Goal: Task Accomplishment & Management: Manage account settings

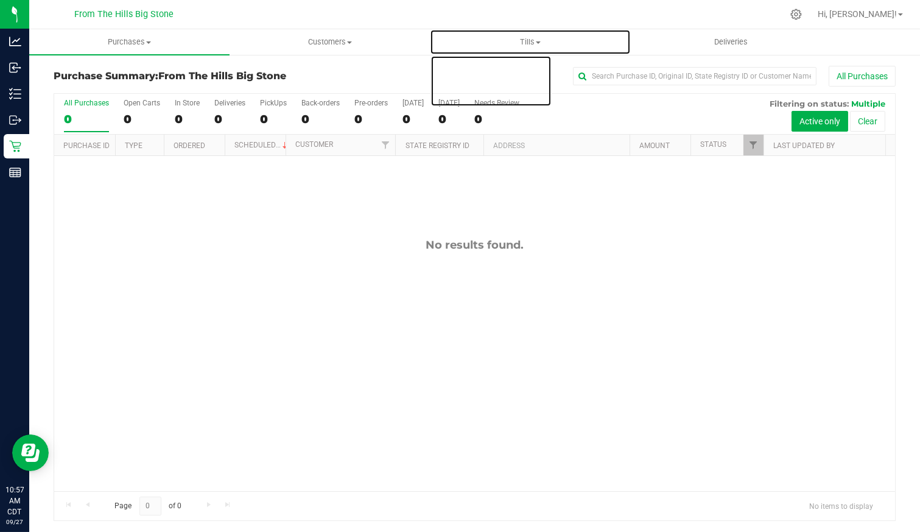
click at [531, 44] on span "Tills" at bounding box center [530, 42] width 199 height 11
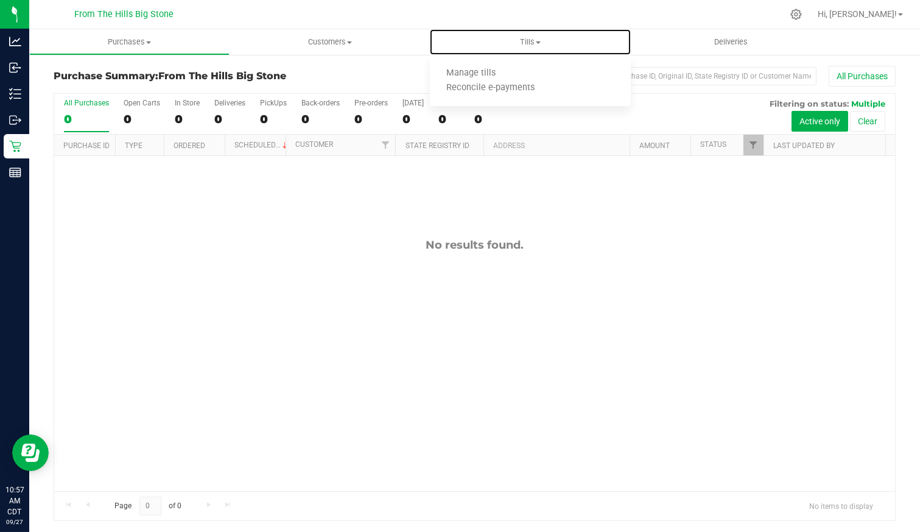
click at [475, 68] on li "Manage tills" at bounding box center [530, 73] width 200 height 15
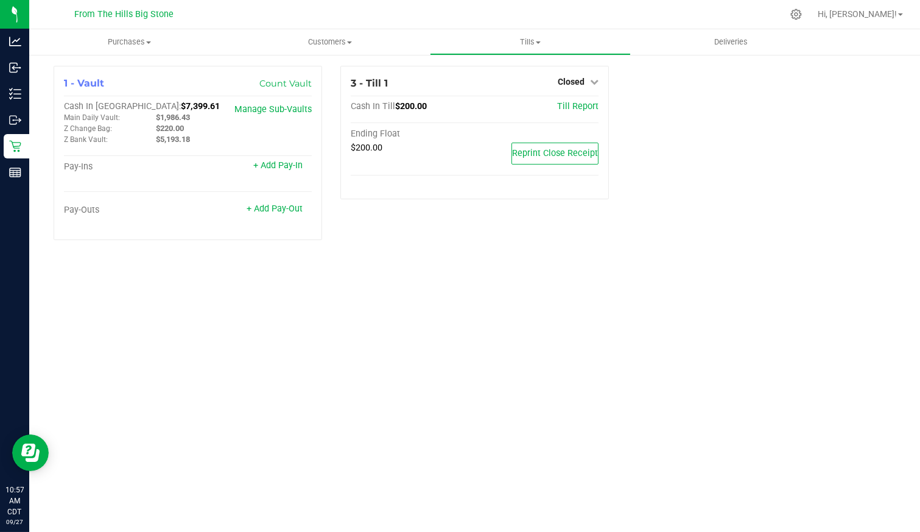
click at [571, 77] on span "Closed" at bounding box center [571, 82] width 27 height 10
click at [551, 107] on div "Open Till" at bounding box center [571, 107] width 90 height 15
click at [570, 107] on link "Open Till" at bounding box center [571, 107] width 32 height 10
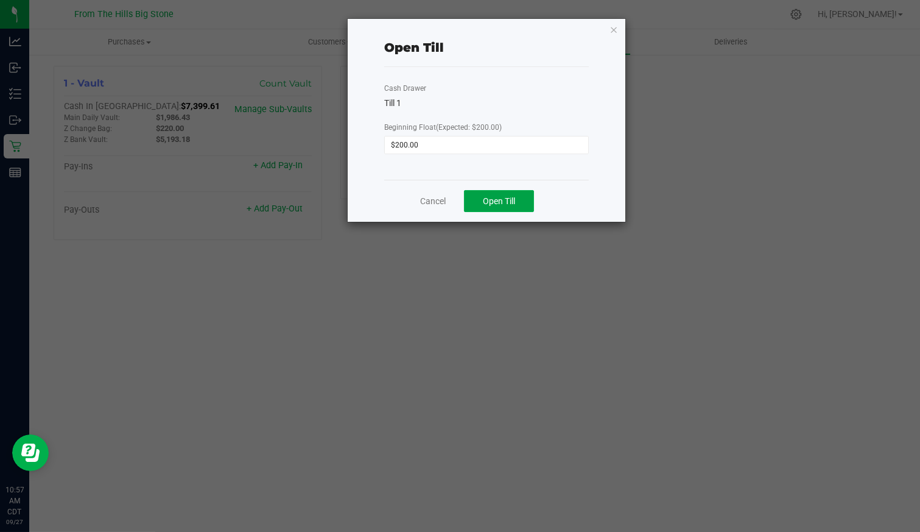
click at [524, 196] on button "Open Till" at bounding box center [499, 201] width 70 height 22
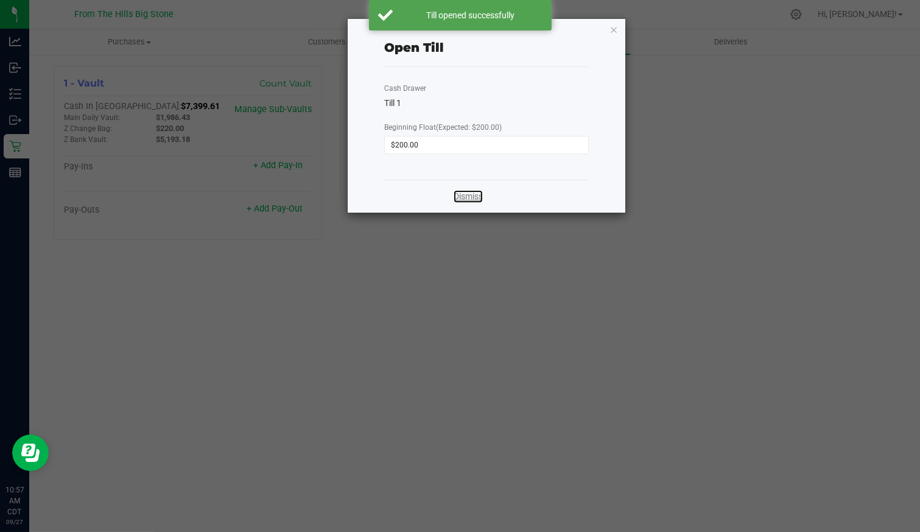
click at [458, 198] on link "Dismiss" at bounding box center [468, 196] width 29 height 13
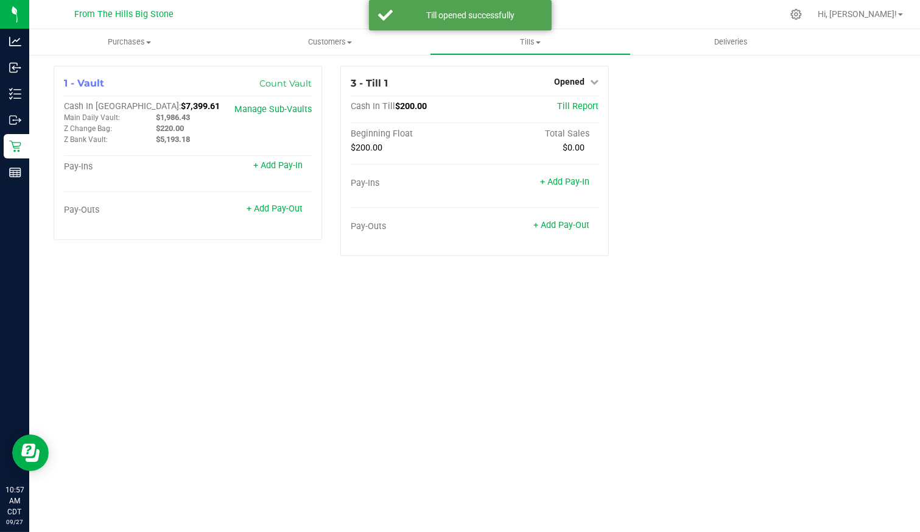
click at [460, 312] on div "Purchases Summary of purchases Fulfillment All purchases Customers All customer…" at bounding box center [474, 280] width 891 height 502
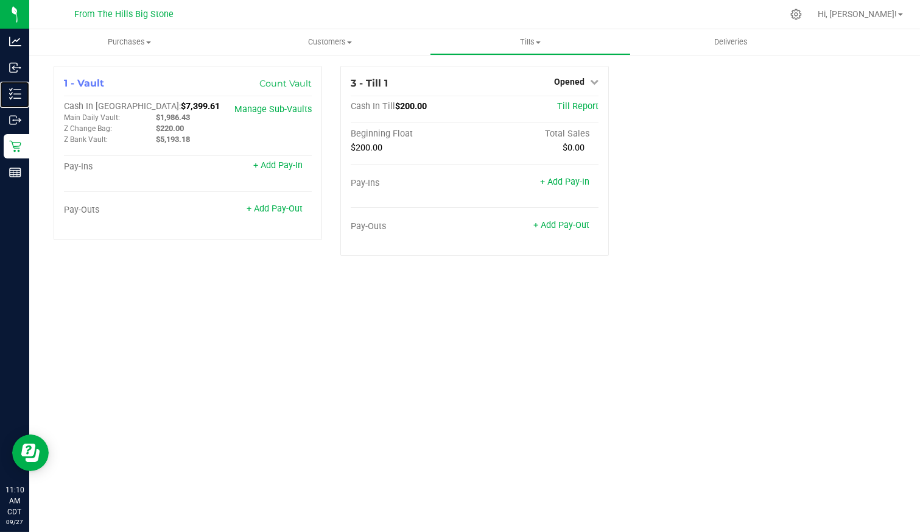
click at [0, 0] on p "Inventory" at bounding box center [0, 0] width 0 height 0
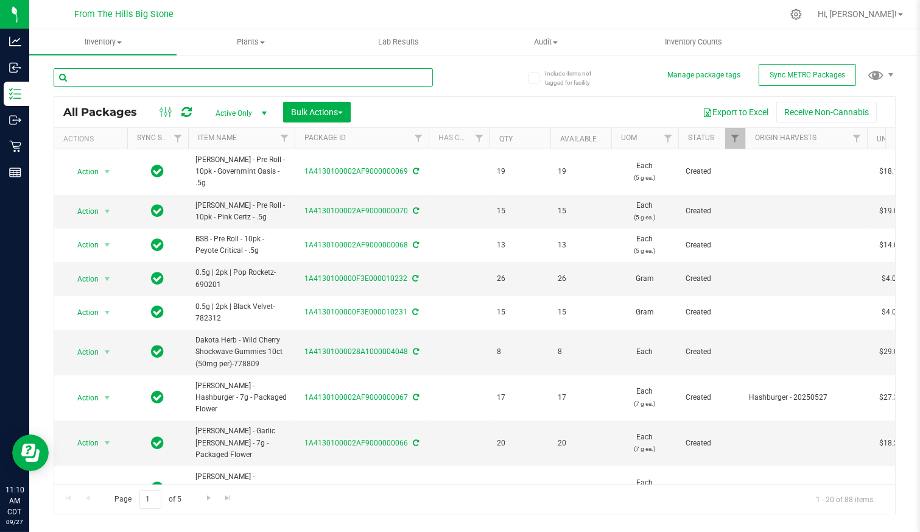
click at [225, 71] on input "text" at bounding box center [243, 77] width 379 height 18
type input "sunset mac"
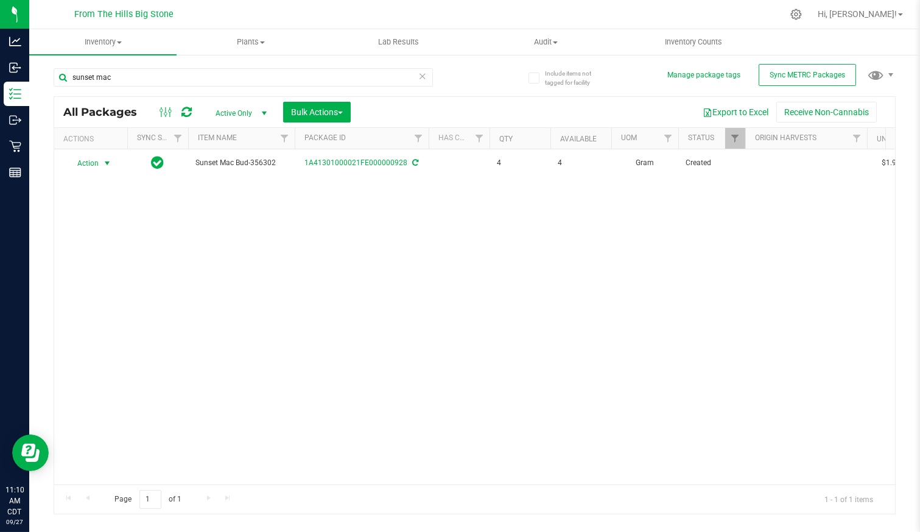
click at [96, 162] on span "Action" at bounding box center [82, 163] width 33 height 17
click at [224, 223] on div "Action Action Adjust qty Create package Edit attributes Global inventory Locate…" at bounding box center [474, 316] width 841 height 335
click at [266, 111] on span "select" at bounding box center [264, 113] width 10 height 10
click at [226, 186] on li "All" at bounding box center [238, 187] width 66 height 18
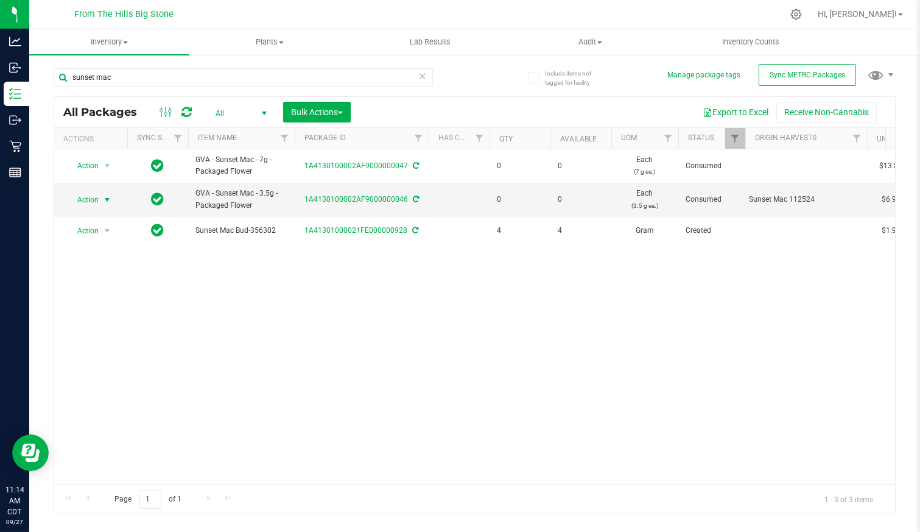
click at [107, 197] on span "select" at bounding box center [107, 200] width 10 height 10
click at [114, 286] on li "Package audit log" at bounding box center [105, 291] width 76 height 18
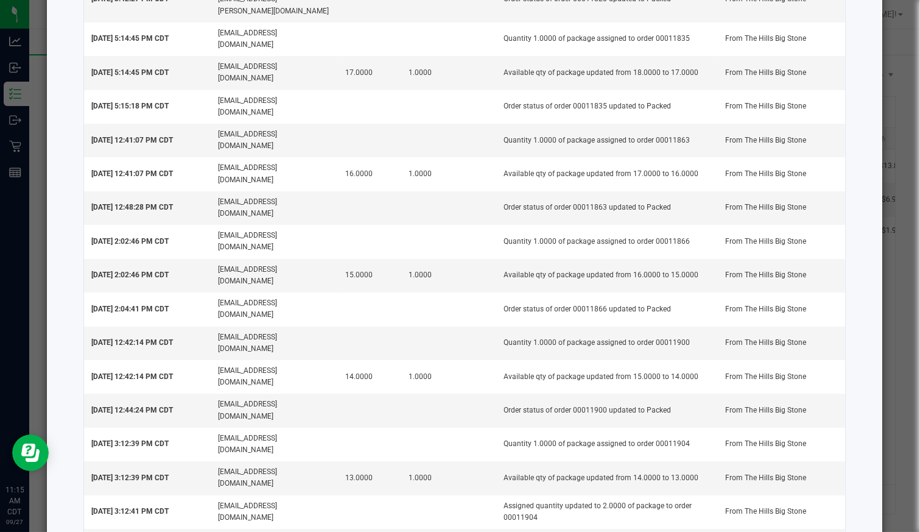
scroll to position [1655, 0]
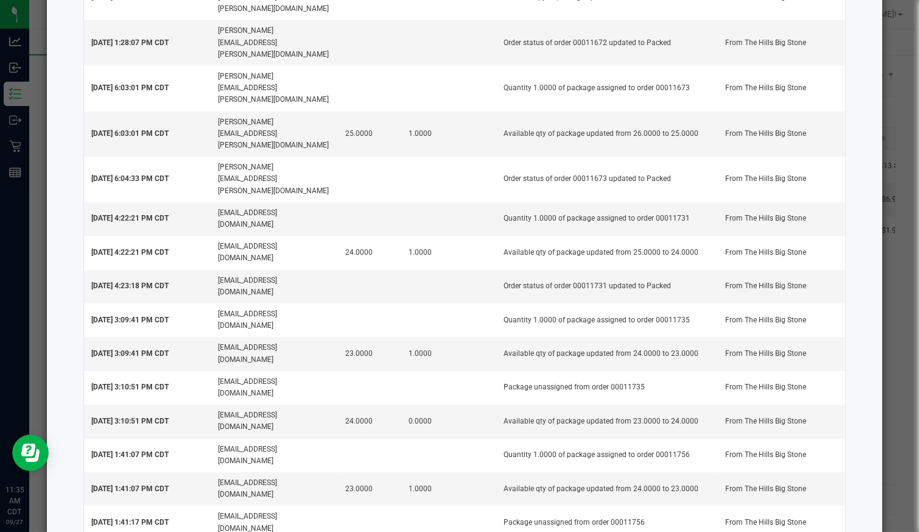
scroll to position [166, 0]
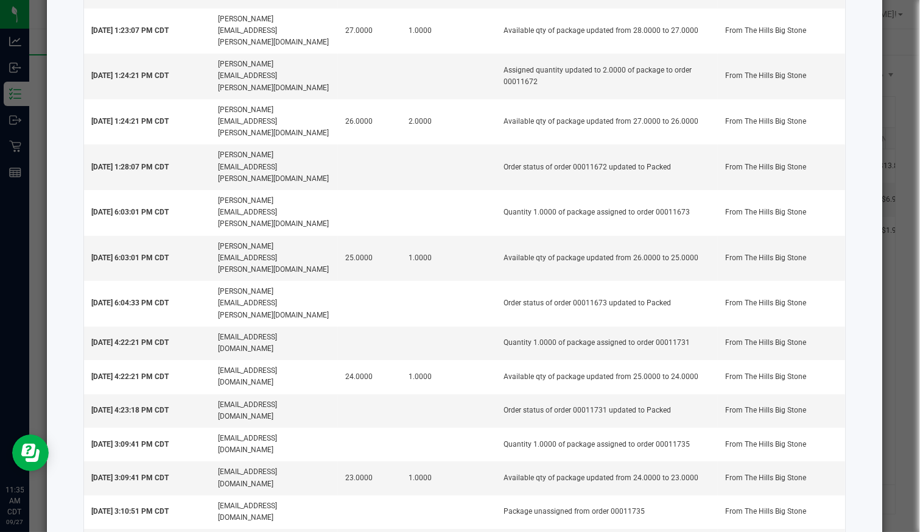
click at [21, 100] on ngb-modal-window "Package Audit Log: GVA - Sunset Mac - 3.5g - Packaged Flower (1A4130100002AF900…" at bounding box center [464, 266] width 929 height 532
click at [37, 93] on ngb-modal-window "Package Audit Log: GVA - Sunset Mac - 3.5g - Packaged Flower (1A4130100002AF900…" at bounding box center [464, 266] width 929 height 532
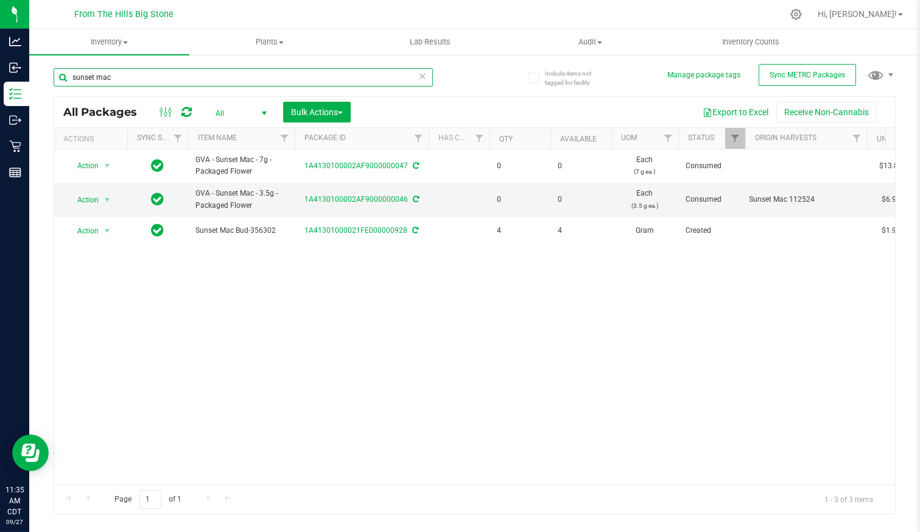
drag, startPoint x: 158, startPoint y: 81, endPoint x: 37, endPoint y: 78, distance: 121.2
click at [41, 80] on div "Include items not tagged for facility Manage package tags Sync METRC Packages s…" at bounding box center [474, 239] width 891 height 371
type input "grand prix"
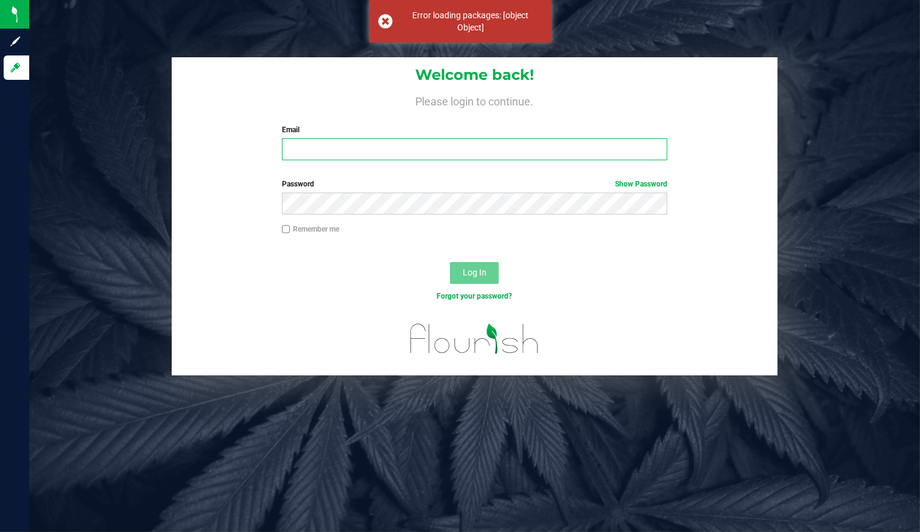
type input "[EMAIL_ADDRESS][DOMAIN_NAME]"
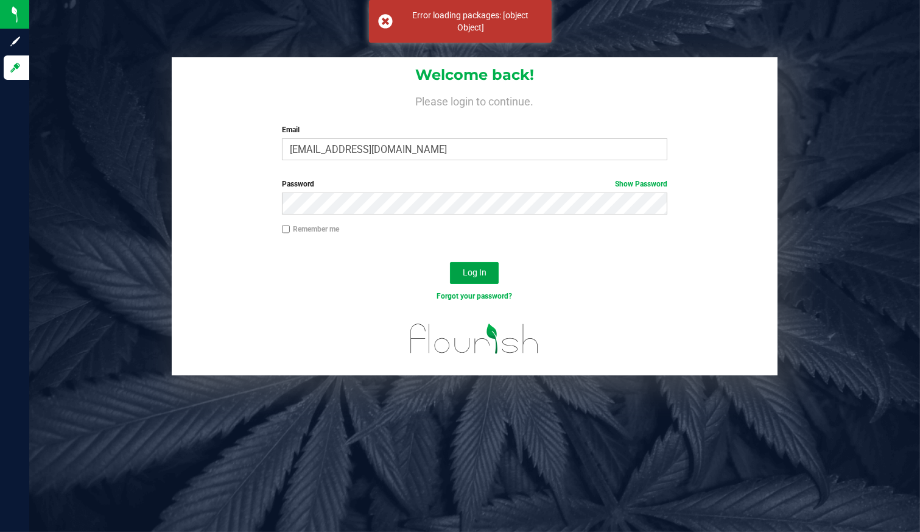
click at [462, 277] on button "Log In" at bounding box center [474, 273] width 49 height 22
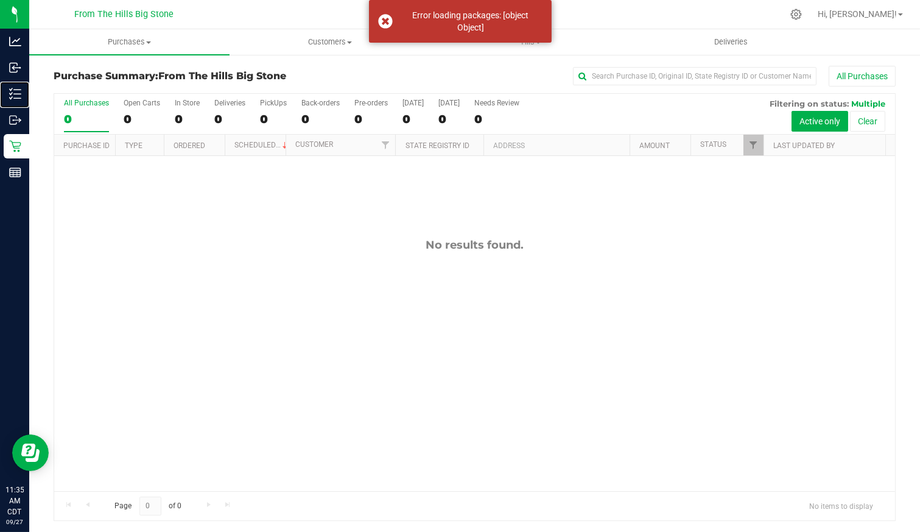
click at [10, 89] on icon at bounding box center [11, 89] width 2 height 2
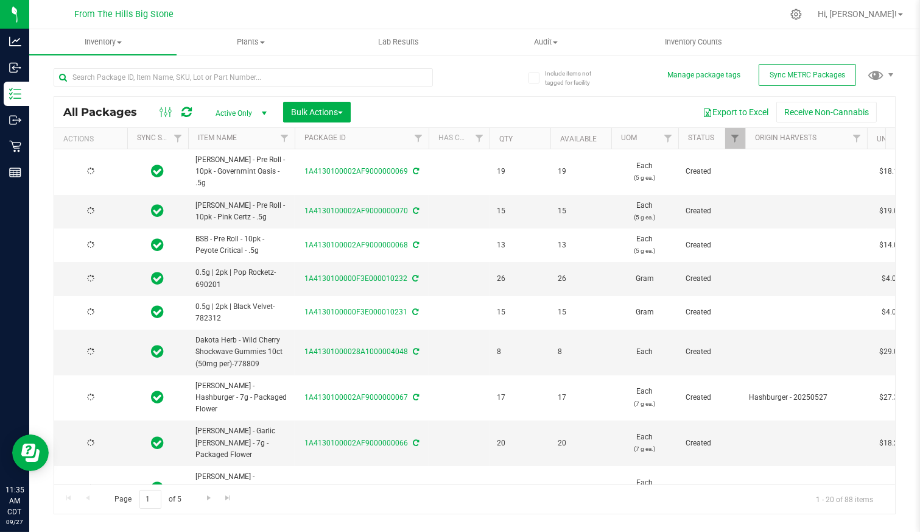
type input "[DATE]"
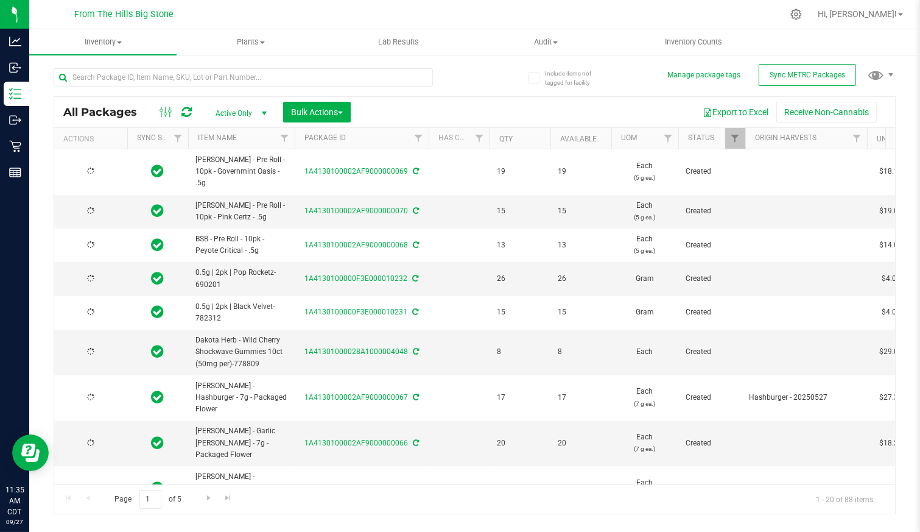
type input "[DATE]"
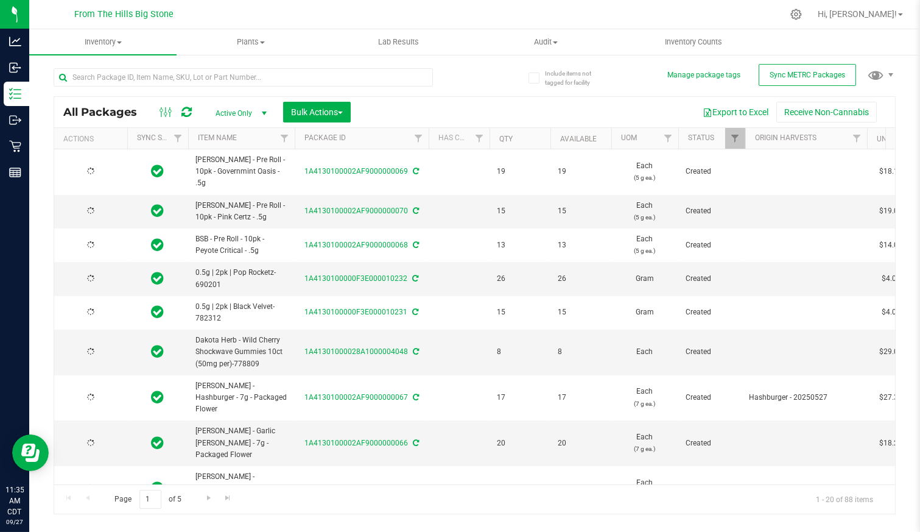
type input "[DATE]"
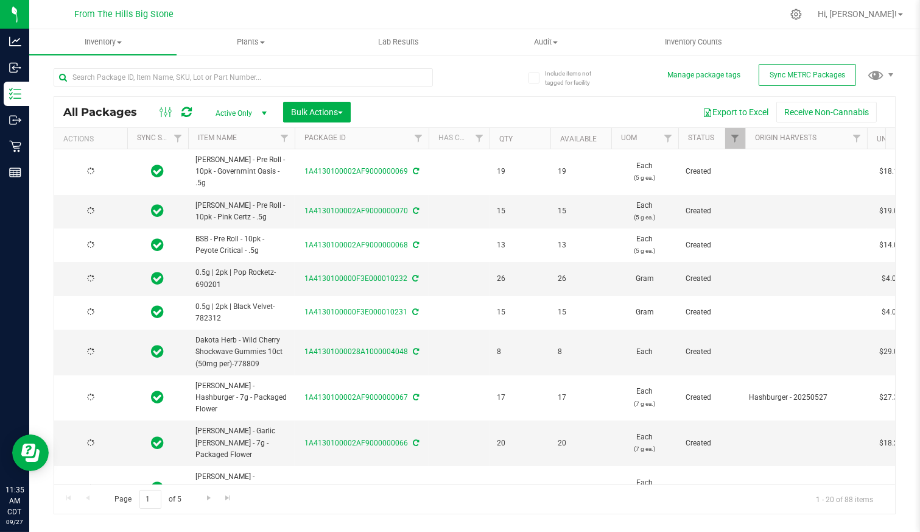
type input "[DATE]"
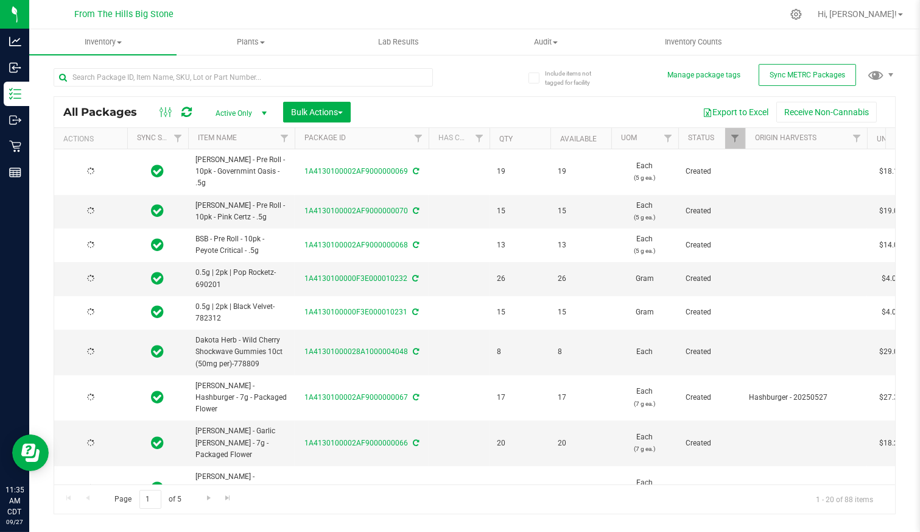
type input "[DATE]"
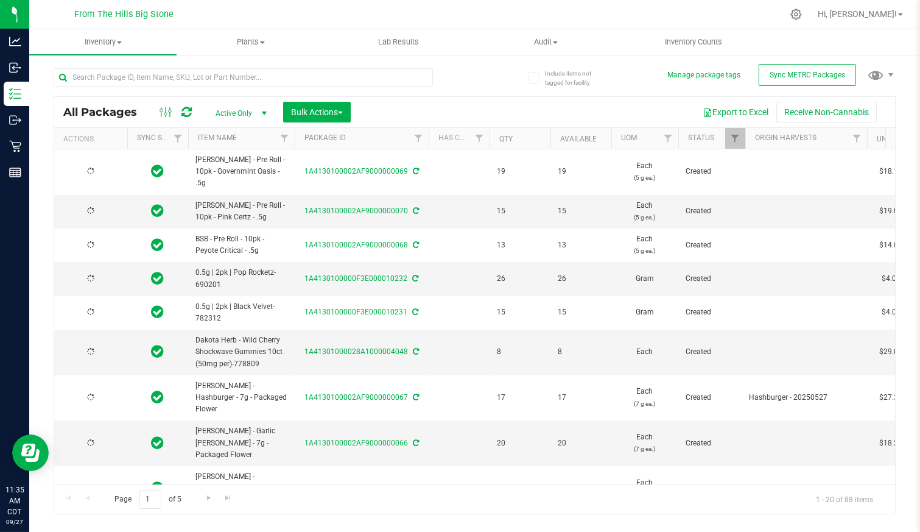
type input "[DATE]"
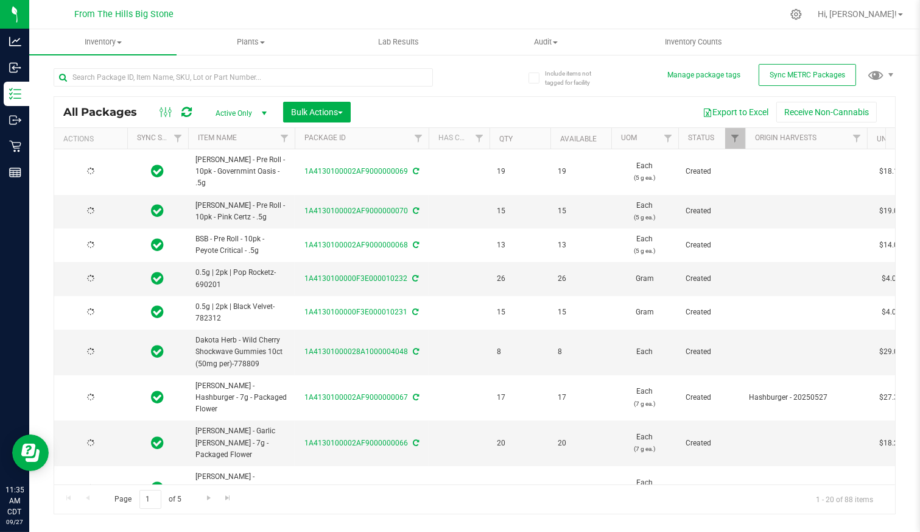
type input "[DATE]"
click at [146, 79] on input "text" at bounding box center [243, 77] width 379 height 18
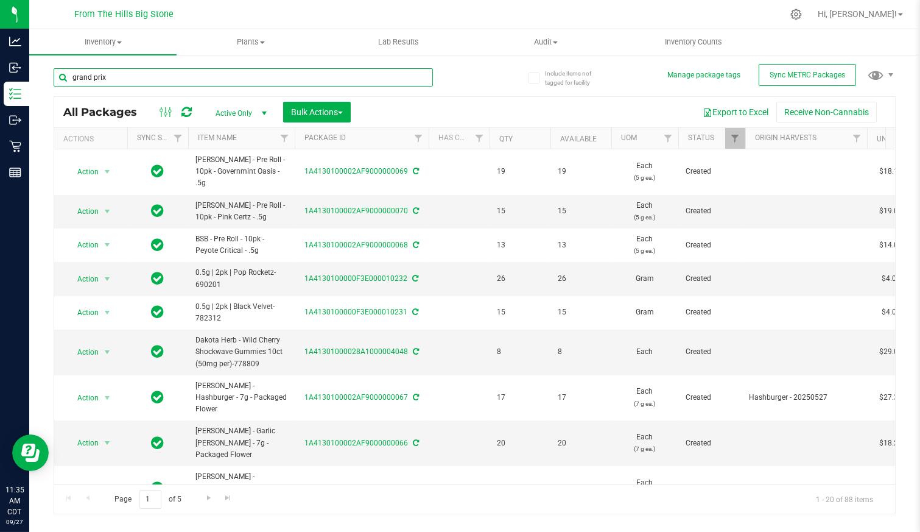
type input "grand prix"
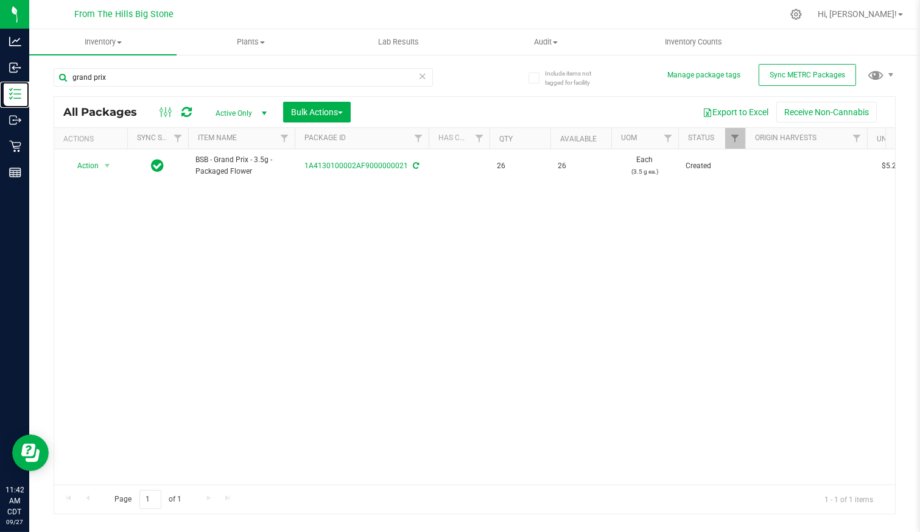
click at [0, 0] on p "Inventory" at bounding box center [0, 0] width 0 height 0
click at [424, 77] on icon at bounding box center [422, 75] width 9 height 15
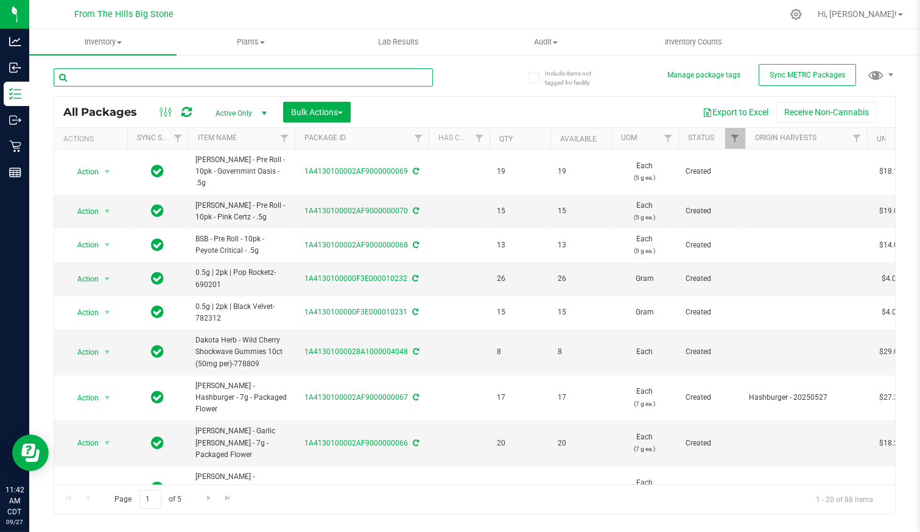
click at [123, 81] on input "text" at bounding box center [243, 77] width 379 height 18
click at [108, 80] on input "text" at bounding box center [243, 77] width 379 height 18
type input "romulan cherry pie"
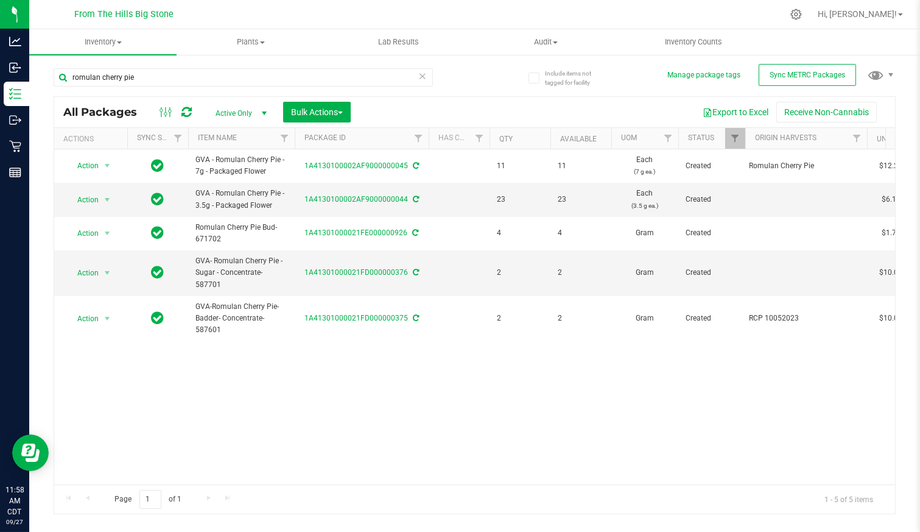
click at [423, 74] on icon at bounding box center [422, 75] width 9 height 15
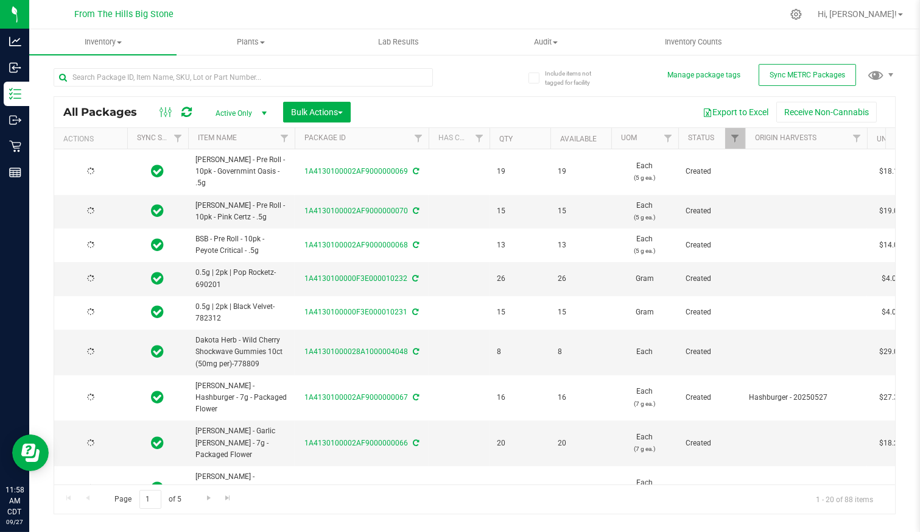
type input "[DATE]"
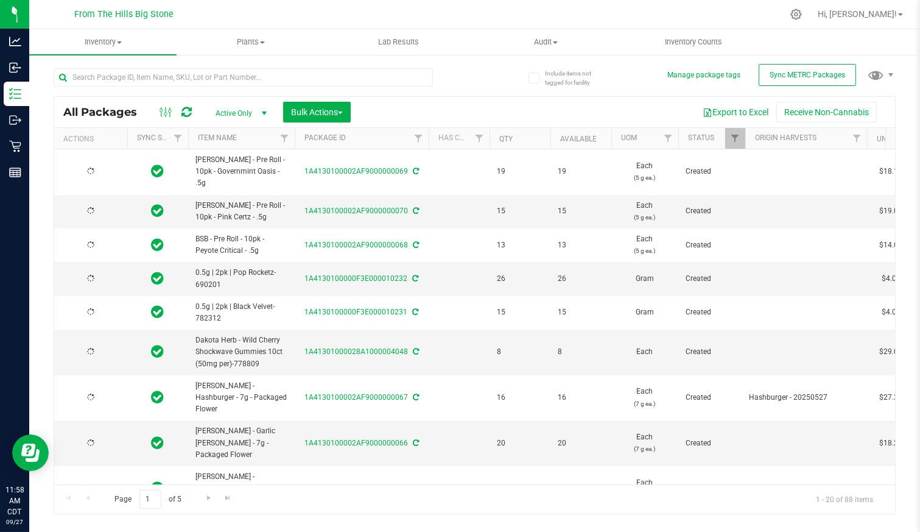
type input "[DATE]"
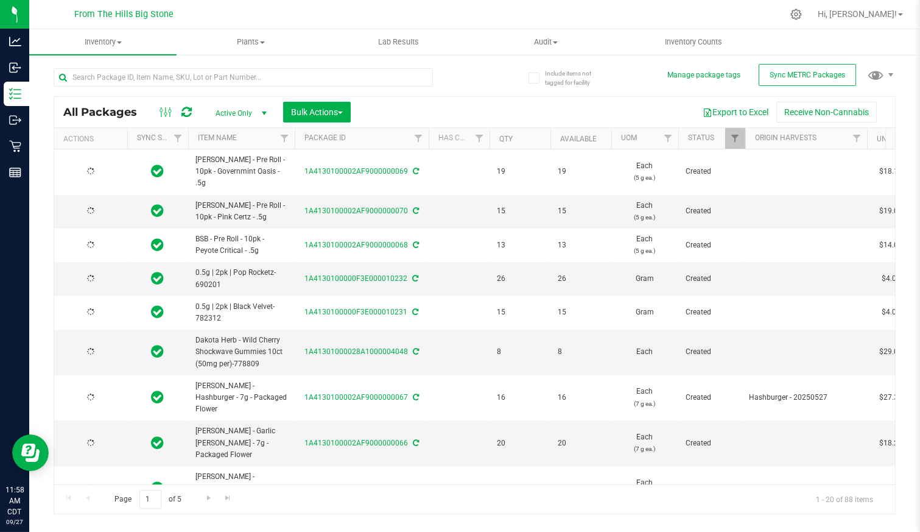
type input "[DATE]"
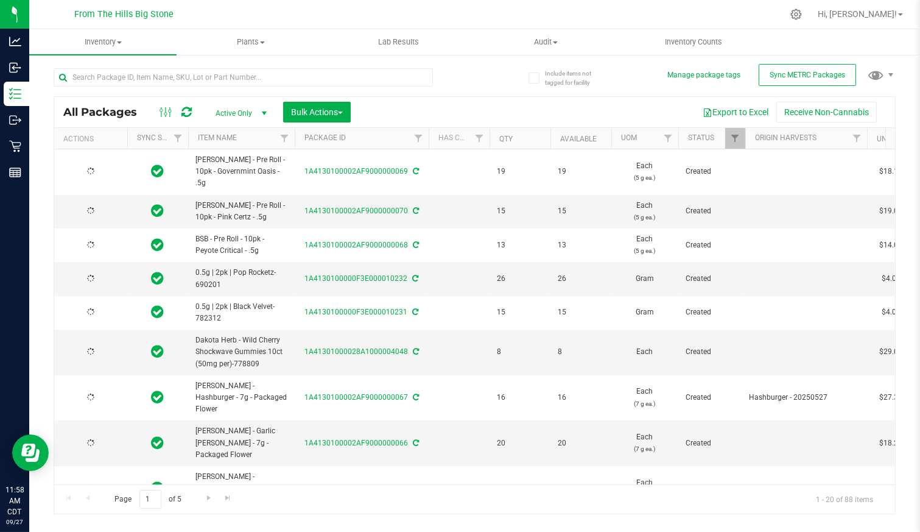
type input "[DATE]"
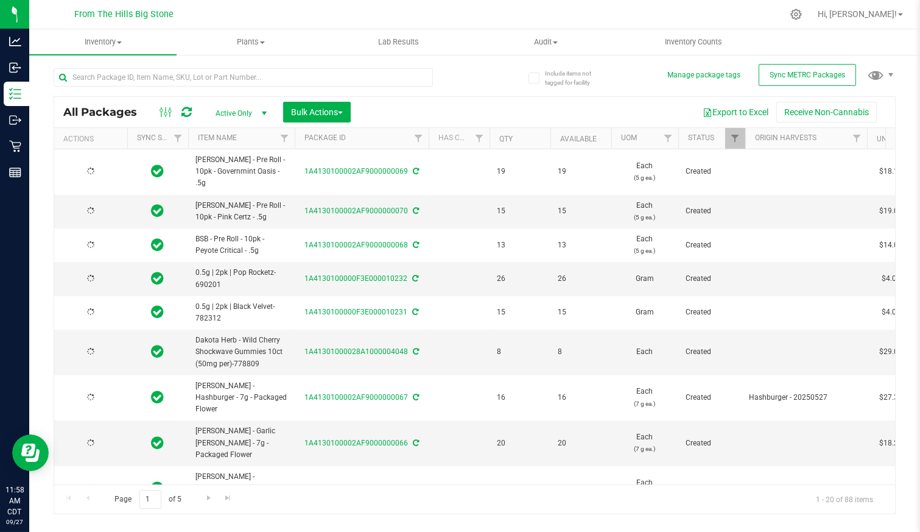
type input "[DATE]"
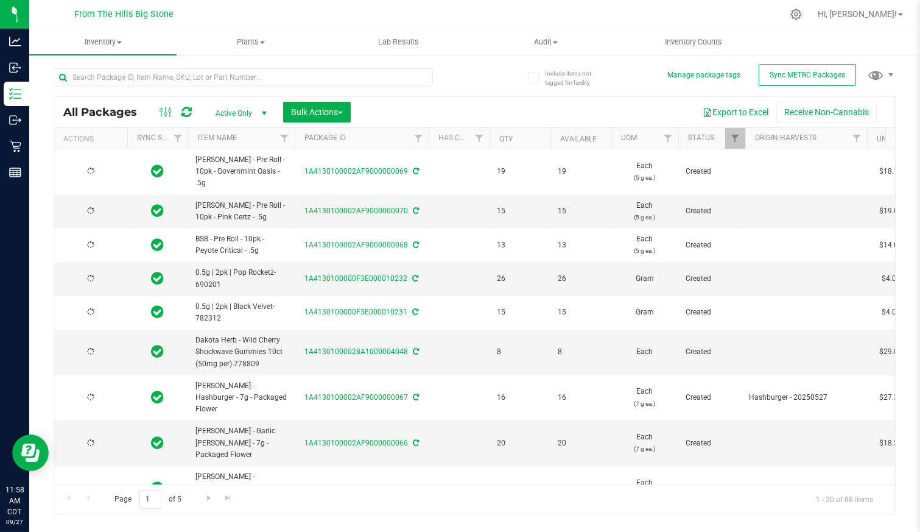
type input "[DATE]"
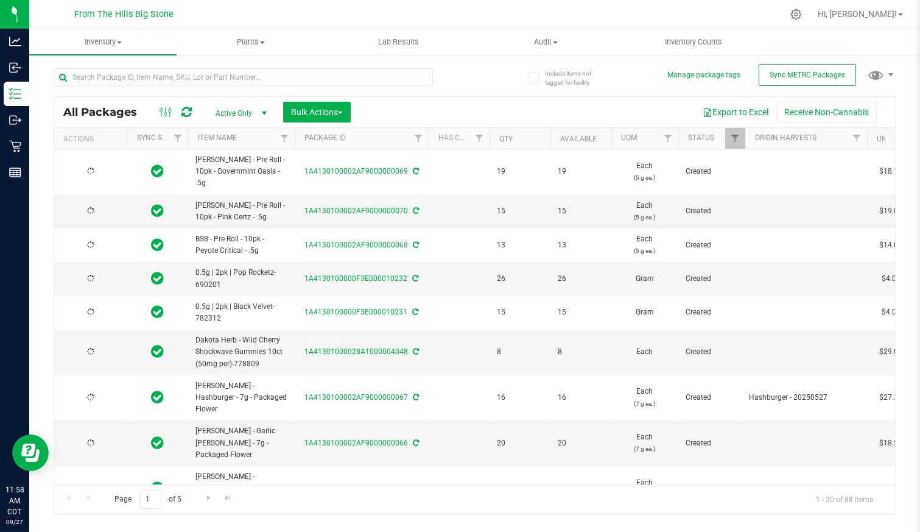
type input "[DATE]"
click at [0, 0] on p "Retail" at bounding box center [0, 0] width 0 height 0
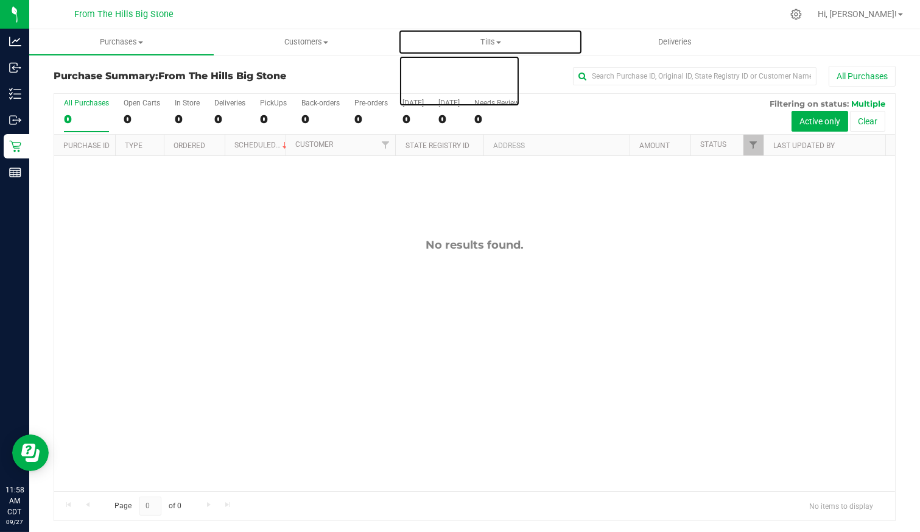
click at [483, 43] on span "Tills" at bounding box center [490, 42] width 183 height 11
click at [461, 73] on span "Manage tills" at bounding box center [439, 73] width 82 height 10
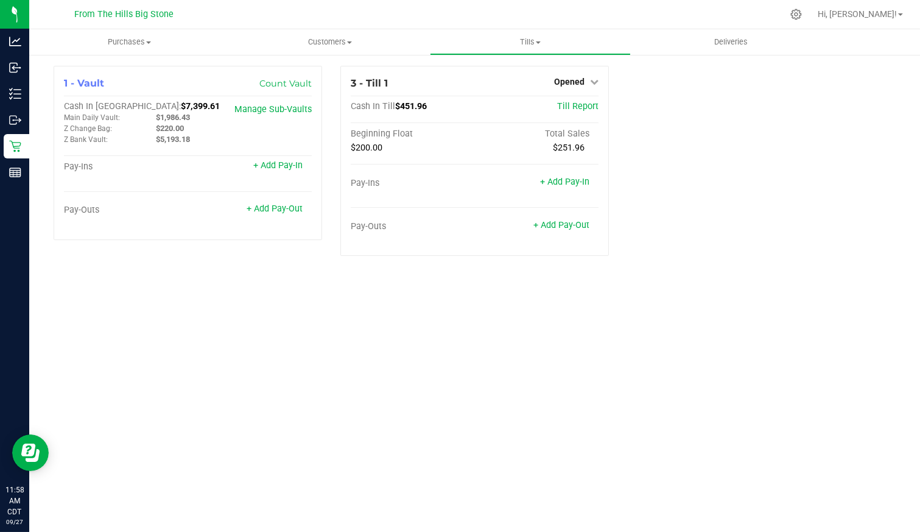
click at [667, 190] on div "1 - Vault Count Vault Cash In Vault: $7,399.61 Main Daily Vault: $1,986.43 Z Ch…" at bounding box center [474, 166] width 860 height 200
